Goal: Check status: Verify the current state of an ongoing process or item

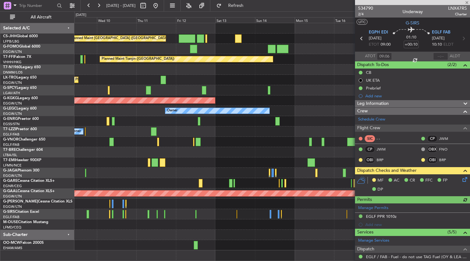
scroll to position [104, 0]
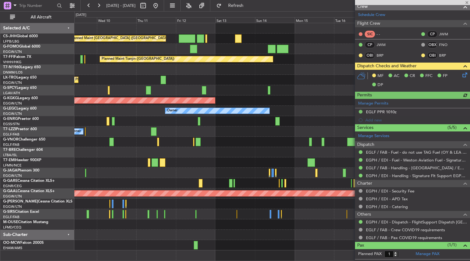
click at [267, 165] on div at bounding box center [272, 162] width 396 height 10
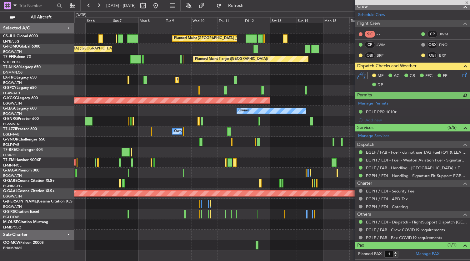
click at [304, 145] on div "Planned Maint [GEOGRAPHIC_DATA] ([GEOGRAPHIC_DATA]) Planned Maint [GEOGRAPHIC_D…" at bounding box center [272, 136] width 396 height 227
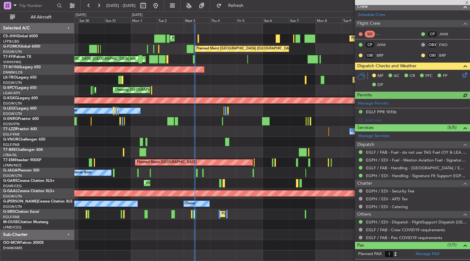
click at [188, 152] on div "Planned Maint [GEOGRAPHIC_DATA] ([GEOGRAPHIC_DATA]) Planned Maint [GEOGRAPHIC_D…" at bounding box center [272, 136] width 396 height 227
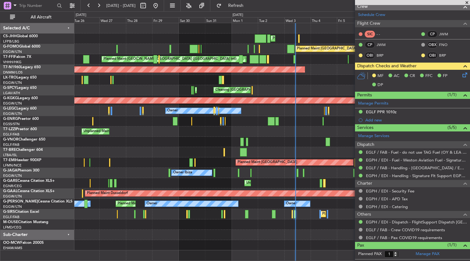
click at [335, 154] on div "Planned Maint [GEOGRAPHIC_DATA] ([GEOGRAPHIC_DATA]) Planned Maint [GEOGRAPHIC_D…" at bounding box center [272, 136] width 396 height 227
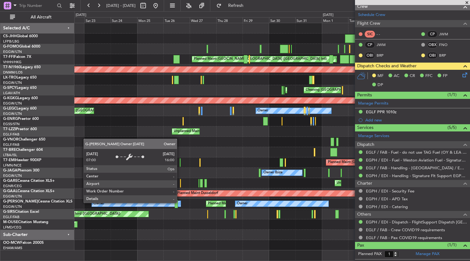
click at [332, 233] on div "Planned Maint [GEOGRAPHIC_DATA] ([GEOGRAPHIC_DATA]) Planned Maint [GEOGRAPHIC_D…" at bounding box center [272, 136] width 396 height 227
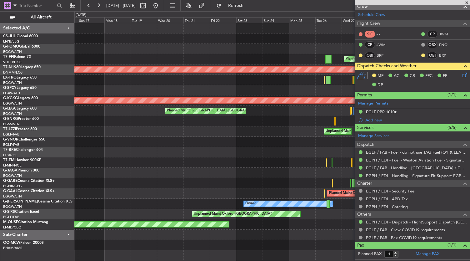
click at [246, 220] on div "Planned Maint [GEOGRAPHIC_DATA] ([GEOGRAPHIC_DATA]) Planned Maint [GEOGRAPHIC_D…" at bounding box center [272, 136] width 396 height 227
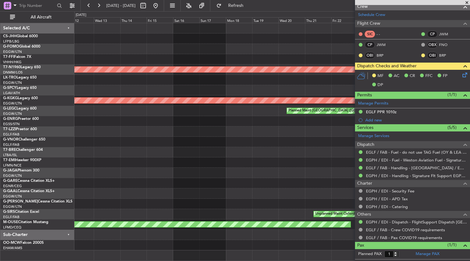
click at [191, 202] on div "Owner Planned Maint [GEOGRAPHIC_DATA] ([GEOGRAPHIC_DATA]) Owner" at bounding box center [272, 203] width 396 height 10
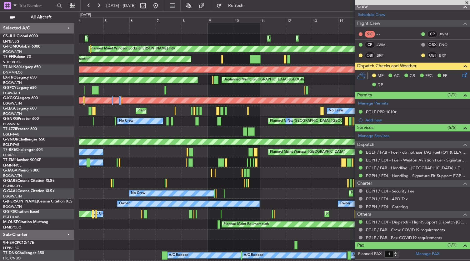
scroll to position [0, 0]
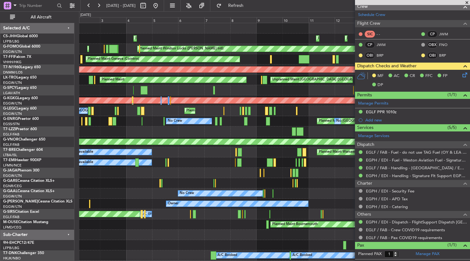
click at [356, 229] on fb-app "[DATE] - [DATE] Refresh Quick Links All Aircraft Planned Maint [GEOGRAPHIC_DATA…" at bounding box center [235, 133] width 470 height 256
click at [226, 209] on div "Planned Maint [GEOGRAPHIC_DATA] ([GEOGRAPHIC_DATA]) A/C Unavailable Planned Mai…" at bounding box center [274, 214] width 391 height 10
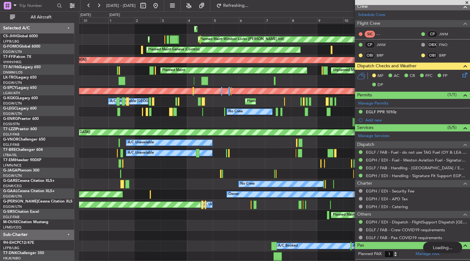
scroll to position [9, 0]
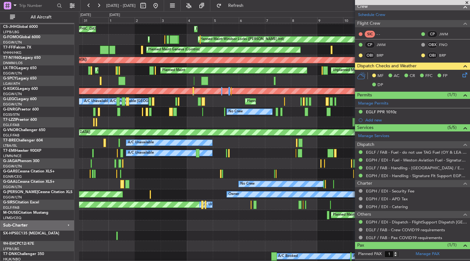
click at [181, 223] on div "Planned Maint [GEOGRAPHIC_DATA] ([GEOGRAPHIC_DATA]) Planned Maint [GEOGRAPHIC_D…" at bounding box center [274, 143] width 391 height 258
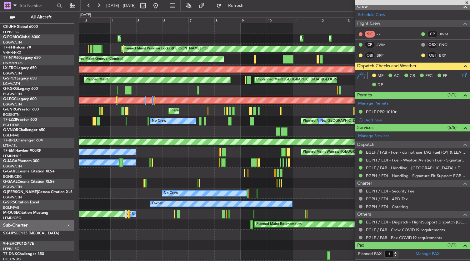
scroll to position [0, 0]
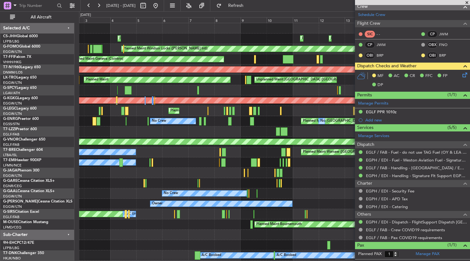
click at [291, 214] on div "Planned Maint [GEOGRAPHIC_DATA] ([GEOGRAPHIC_DATA]) Planned Maint [GEOGRAPHIC_D…" at bounding box center [274, 214] width 391 height 10
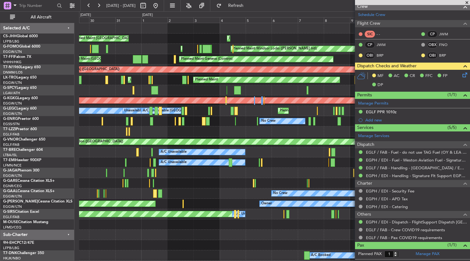
click at [236, 243] on div "Planned Maint [GEOGRAPHIC_DATA] ([GEOGRAPHIC_DATA]) Planned Maint [GEOGRAPHIC_D…" at bounding box center [274, 146] width 391 height 247
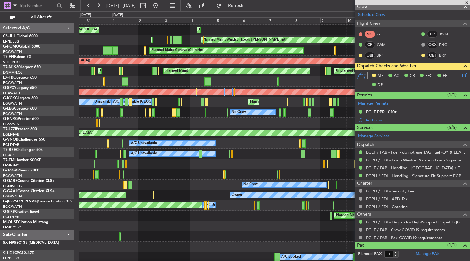
scroll to position [9, 0]
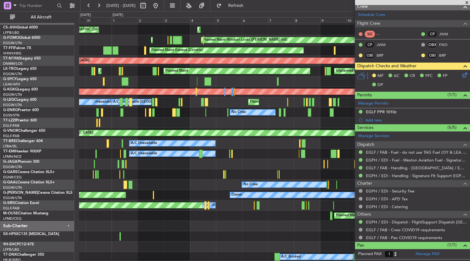
click at [349, 210] on div "Planned Maint [GEOGRAPHIC_DATA] ([GEOGRAPHIC_DATA]) Planned Maint [GEOGRAPHIC_D…" at bounding box center [274, 148] width 391 height 268
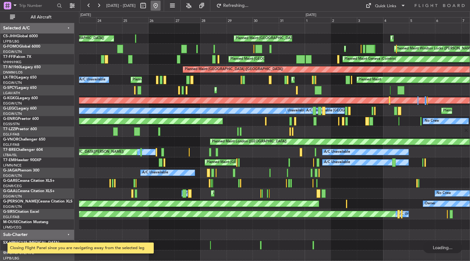
scroll to position [0, 0]
click at [161, 3] on button at bounding box center [156, 6] width 10 height 10
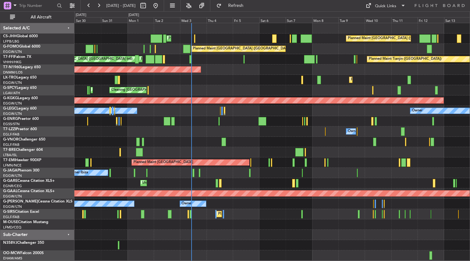
click at [220, 235] on div at bounding box center [272, 234] width 396 height 10
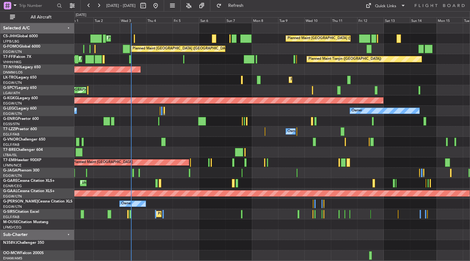
click at [280, 239] on div at bounding box center [272, 234] width 396 height 10
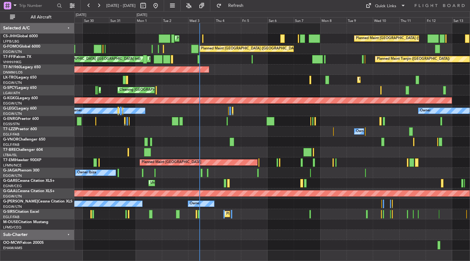
click at [197, 248] on div "Planned Maint [GEOGRAPHIC_DATA] ([GEOGRAPHIC_DATA]) Planned Maint [GEOGRAPHIC_D…" at bounding box center [272, 142] width 396 height 238
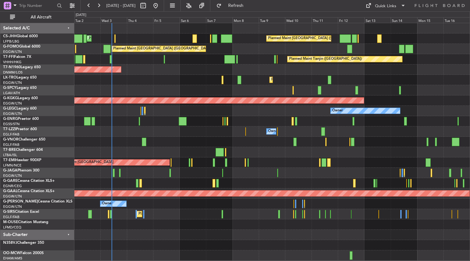
click at [195, 250] on div "Planned Maint [GEOGRAPHIC_DATA] ([GEOGRAPHIC_DATA]) Planned Maint [GEOGRAPHIC_D…" at bounding box center [272, 141] width 396 height 237
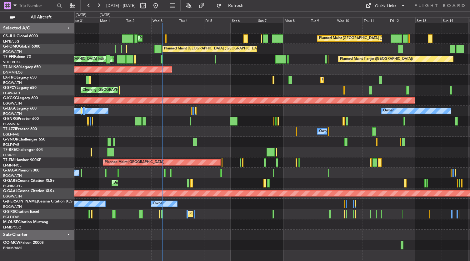
click at [241, 240] on div at bounding box center [272, 245] width 396 height 10
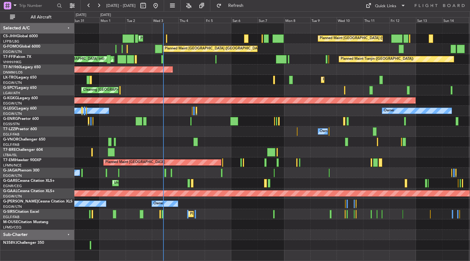
click at [164, 242] on div at bounding box center [272, 245] width 396 height 10
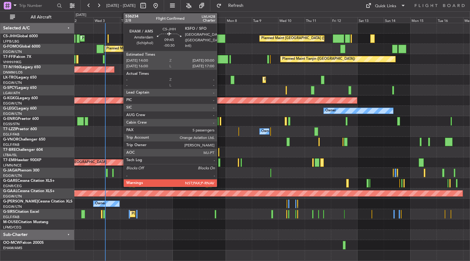
click at [220, 34] on div at bounding box center [219, 38] width 11 height 8
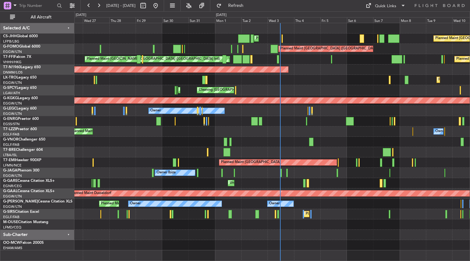
click at [364, 246] on div at bounding box center [272, 245] width 396 height 10
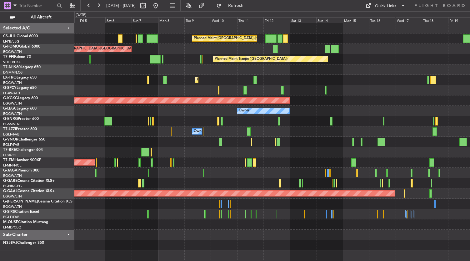
click at [69, 237] on div "Planned Maint [GEOGRAPHIC_DATA] ([GEOGRAPHIC_DATA]) Planned Maint [GEOGRAPHIC_D…" at bounding box center [235, 135] width 470 height 249
